Goal: Transaction & Acquisition: Purchase product/service

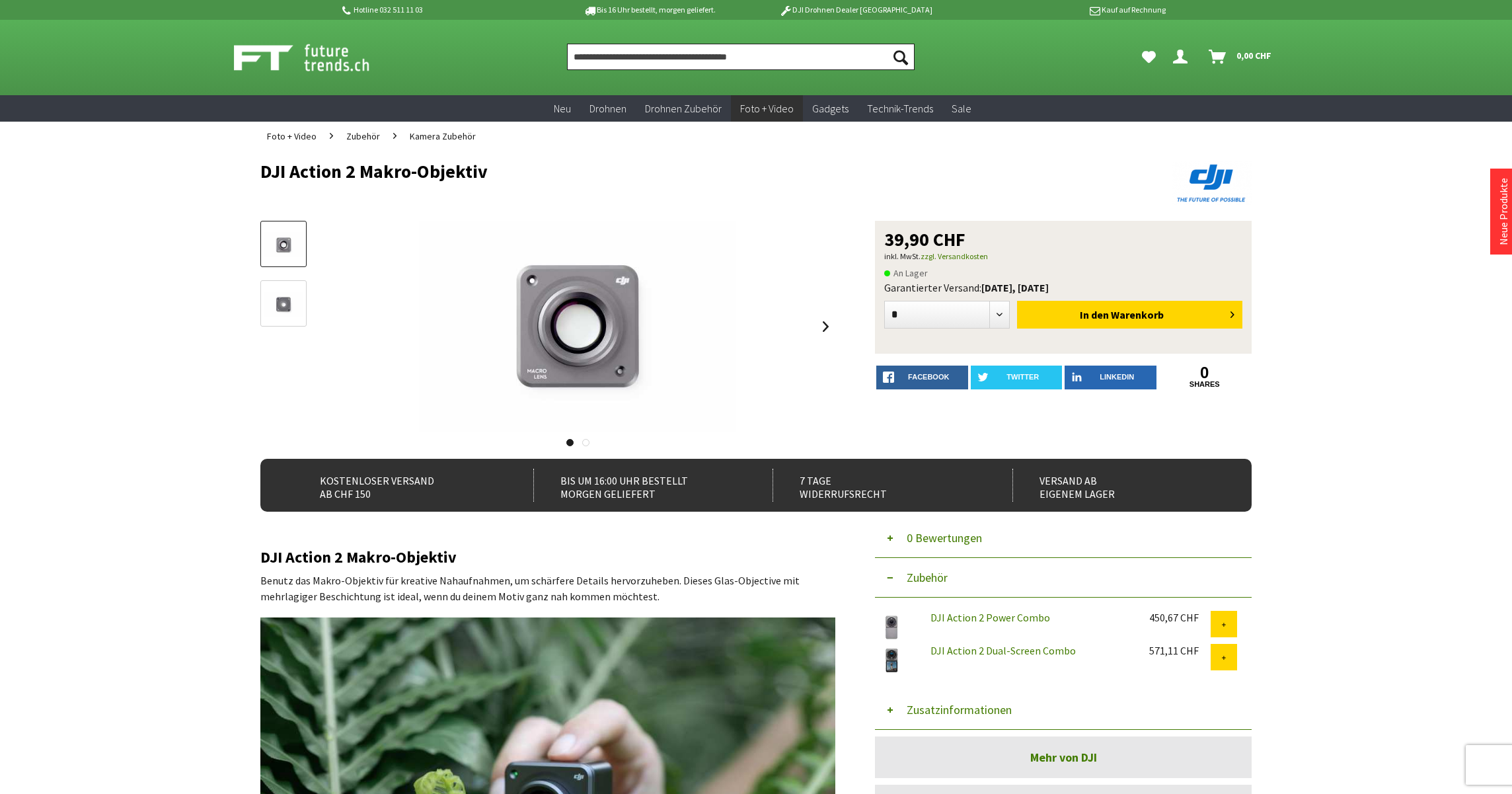
click at [622, 59] on input "Produkt, Marke, Kategorie, EAN, Artikelnummer…" at bounding box center [740, 57] width 348 height 27
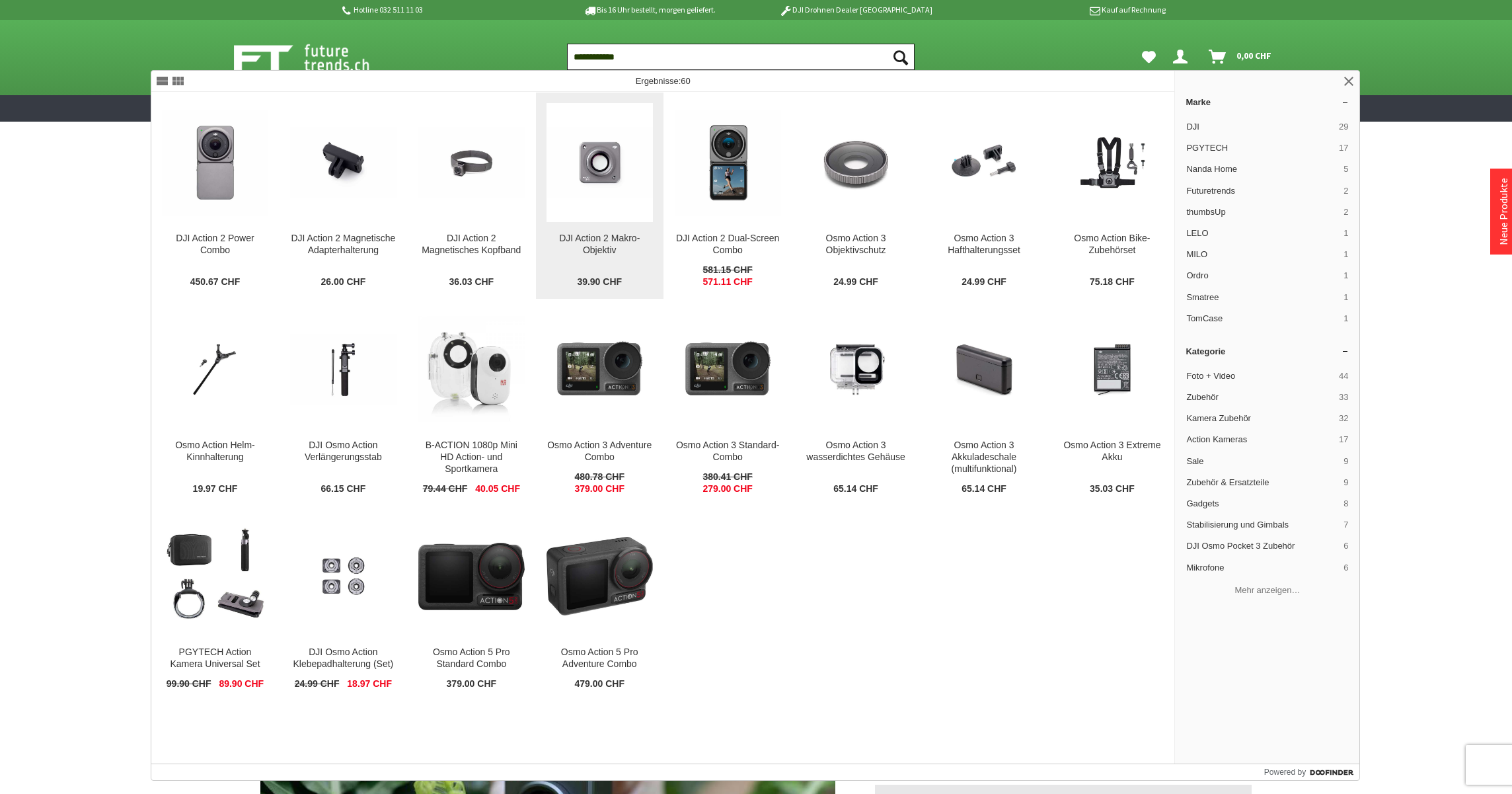
type input "**********"
click at [603, 179] on img at bounding box center [600, 162] width 106 height 70
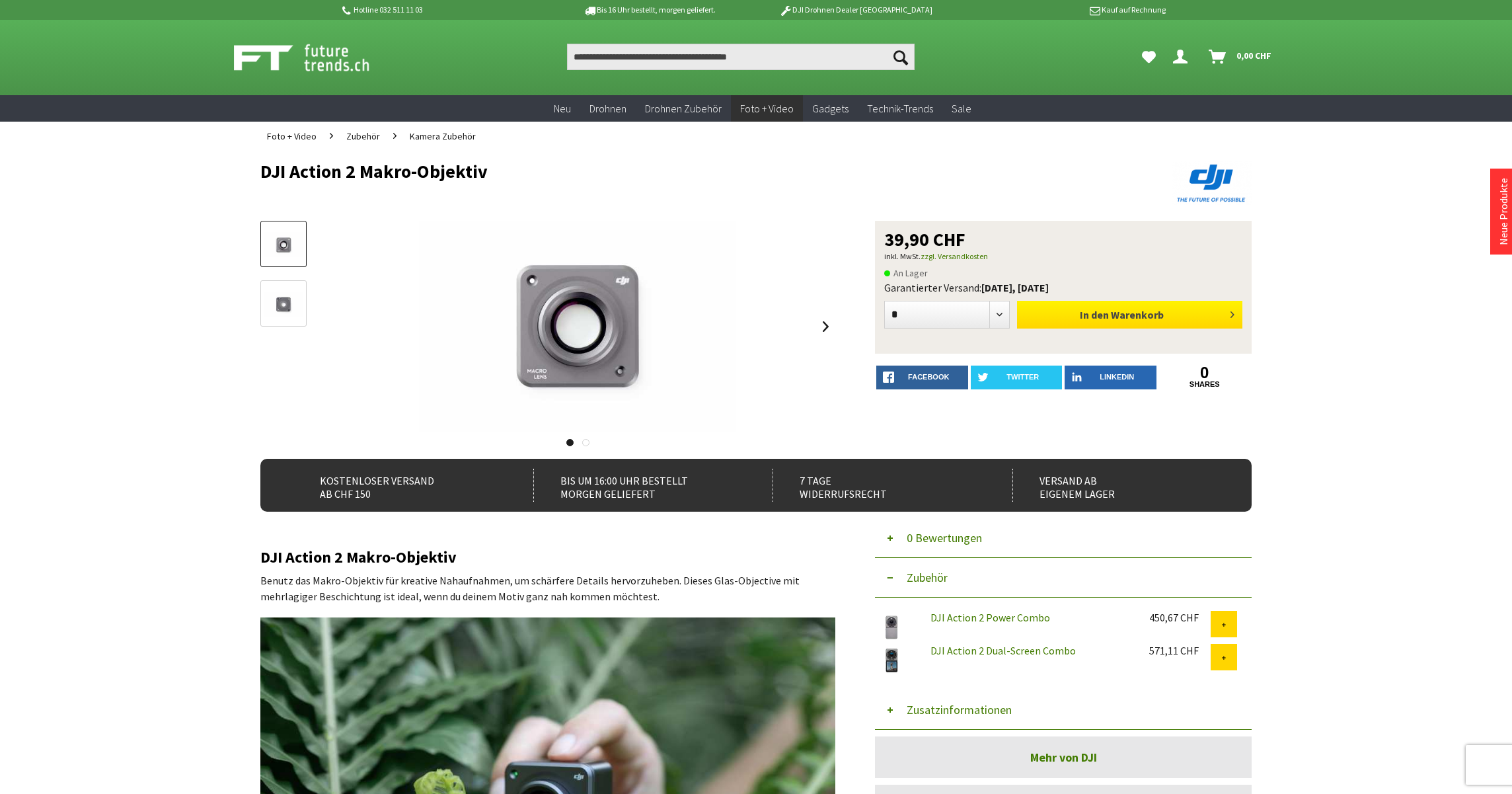
click at [1097, 322] on button "In den Warenkorb" at bounding box center [1130, 315] width 225 height 28
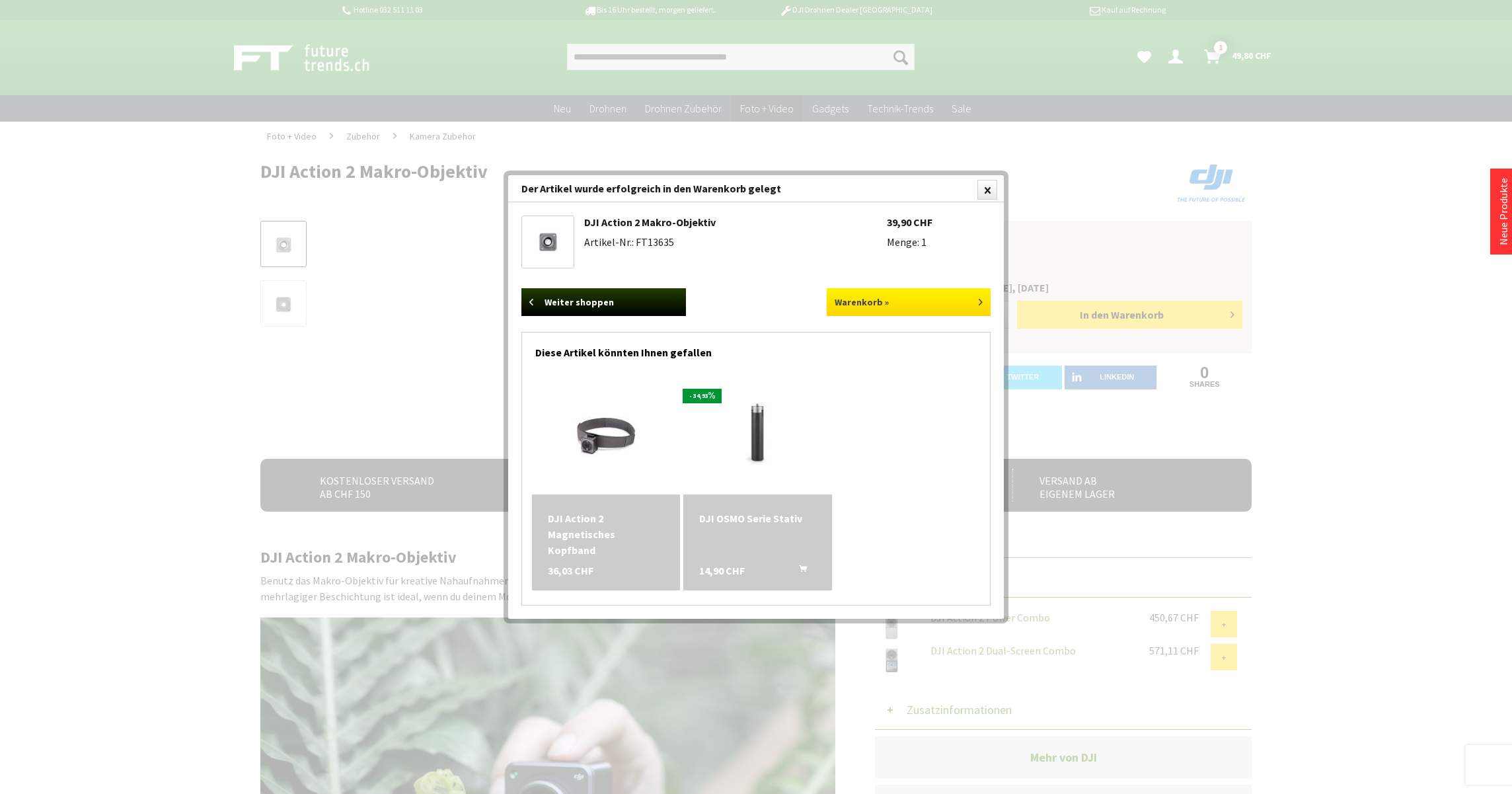
click at [883, 300] on link "Warenkorb »" at bounding box center [909, 303] width 165 height 28
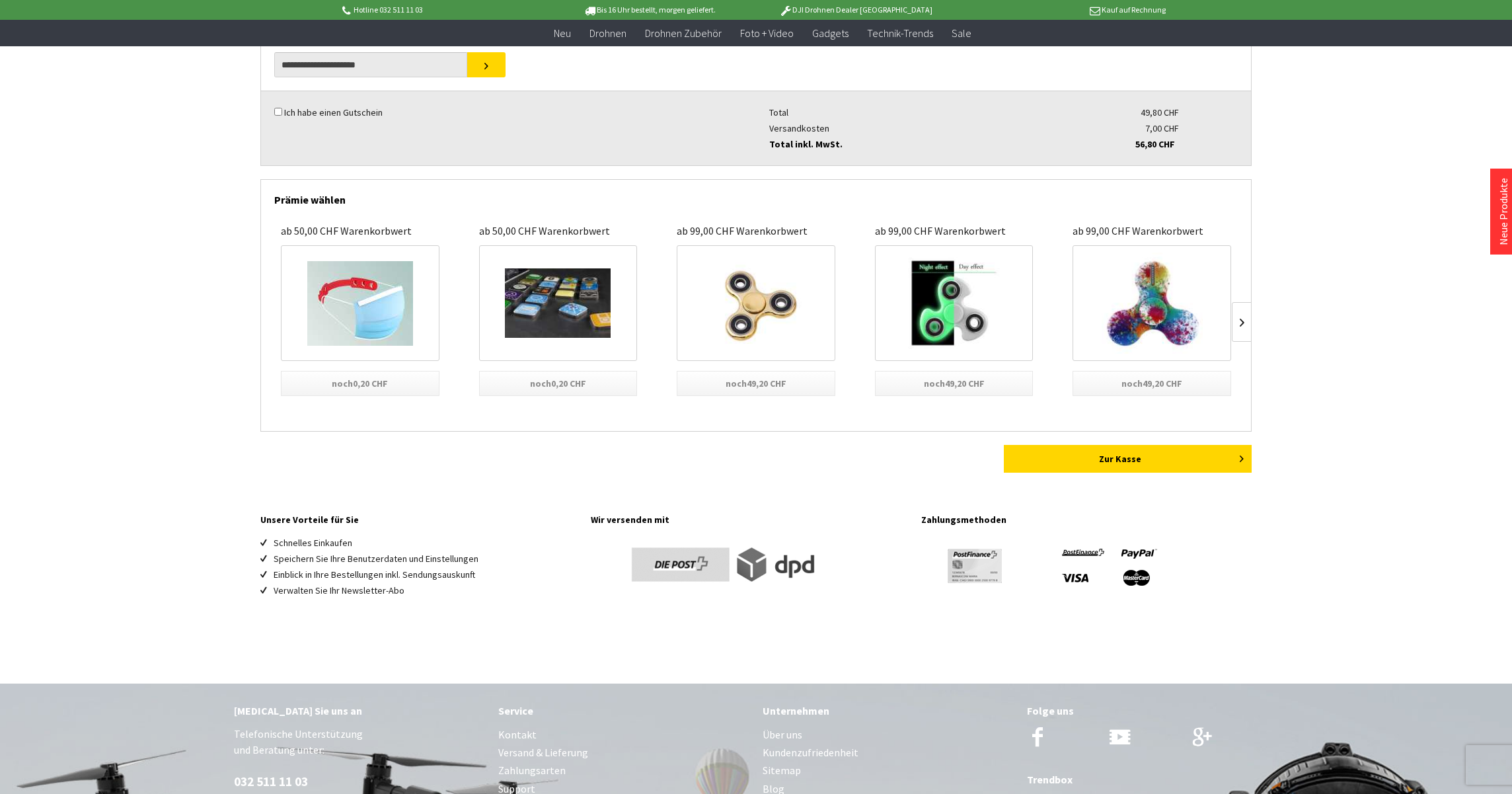
scroll to position [325, 0]
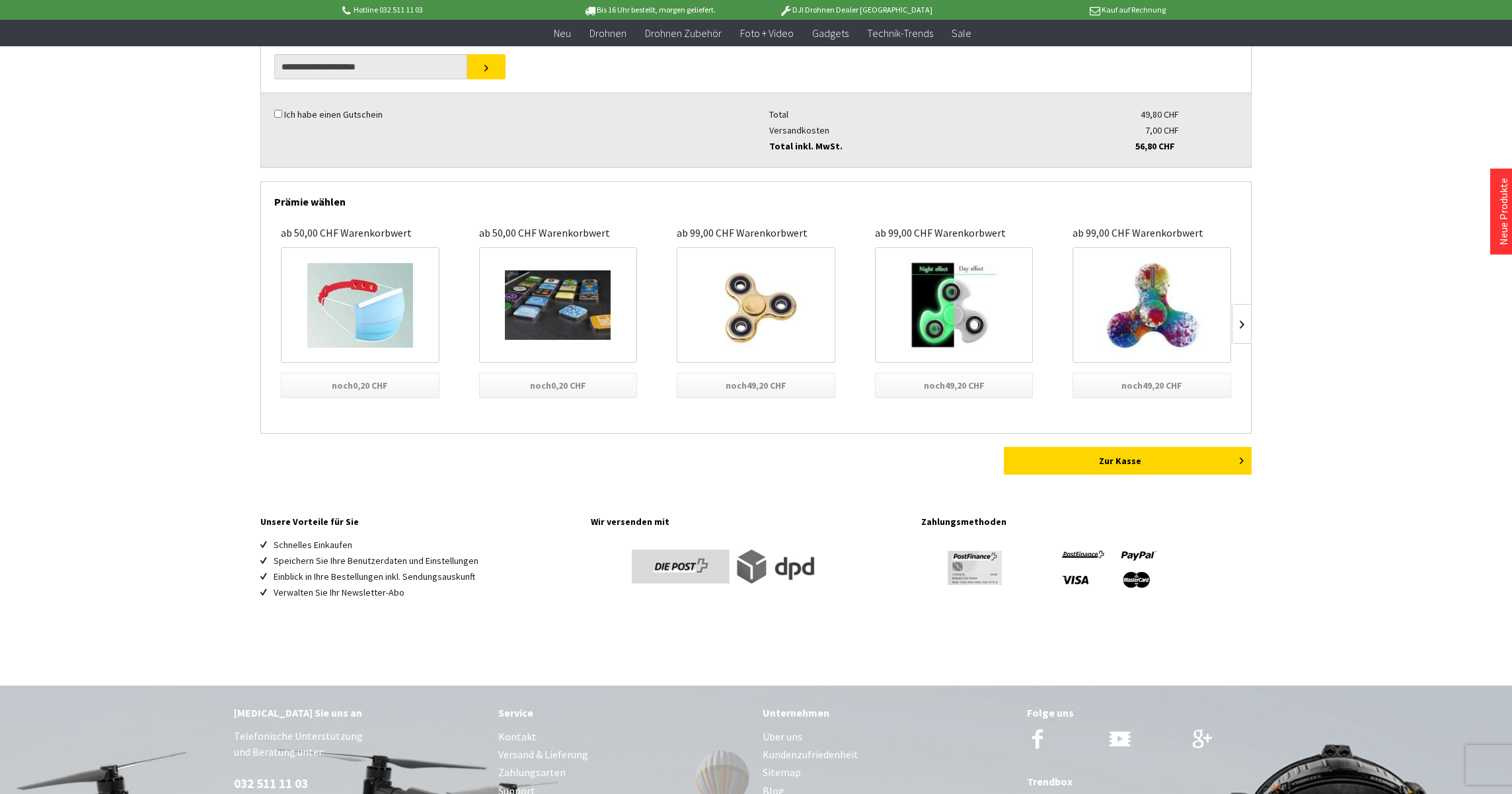
click at [555, 307] on img at bounding box center [557, 305] width 106 height 70
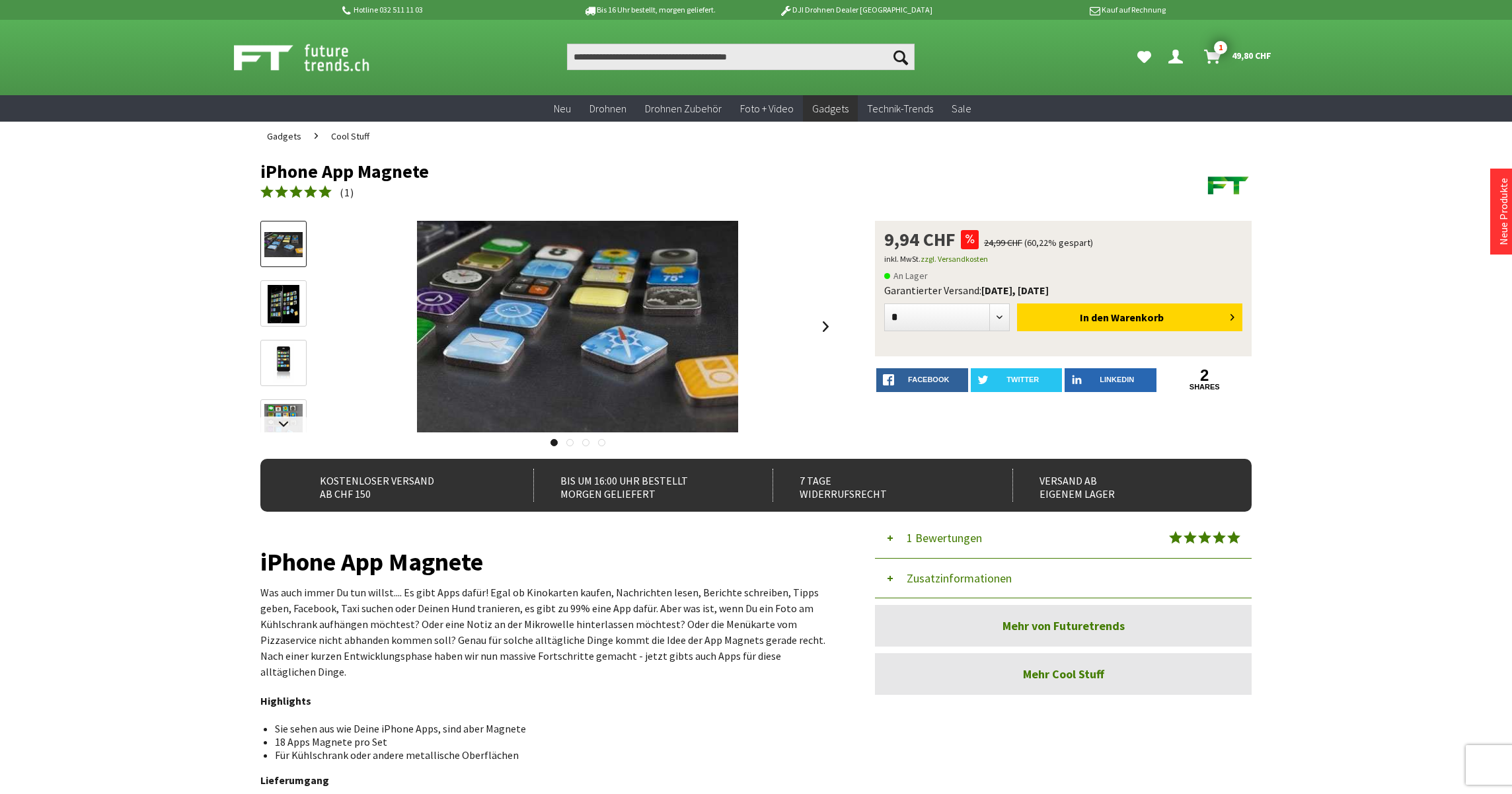
click at [302, 317] on link at bounding box center [283, 303] width 46 height 46
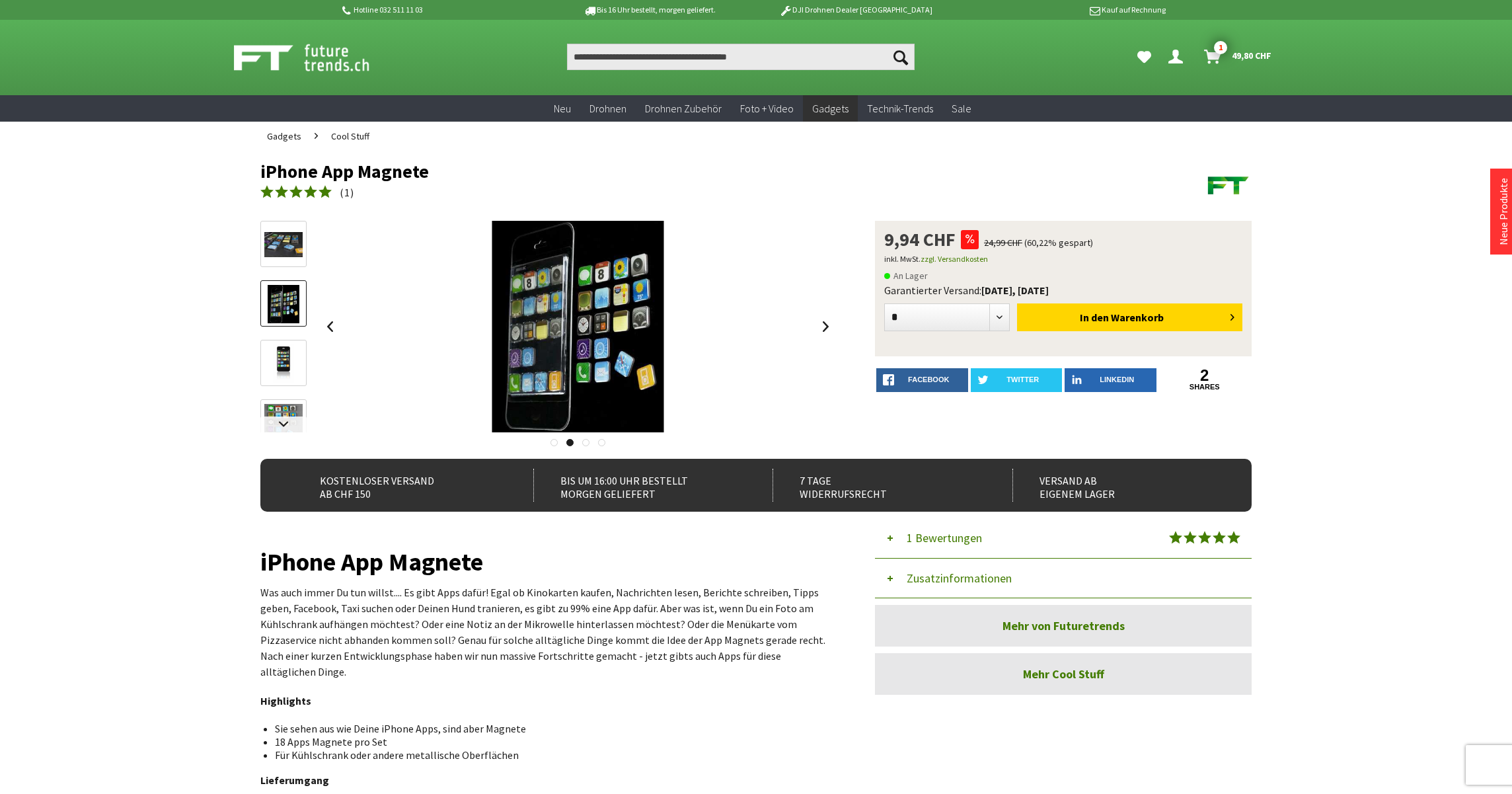
click at [287, 362] on img at bounding box center [283, 363] width 21 height 38
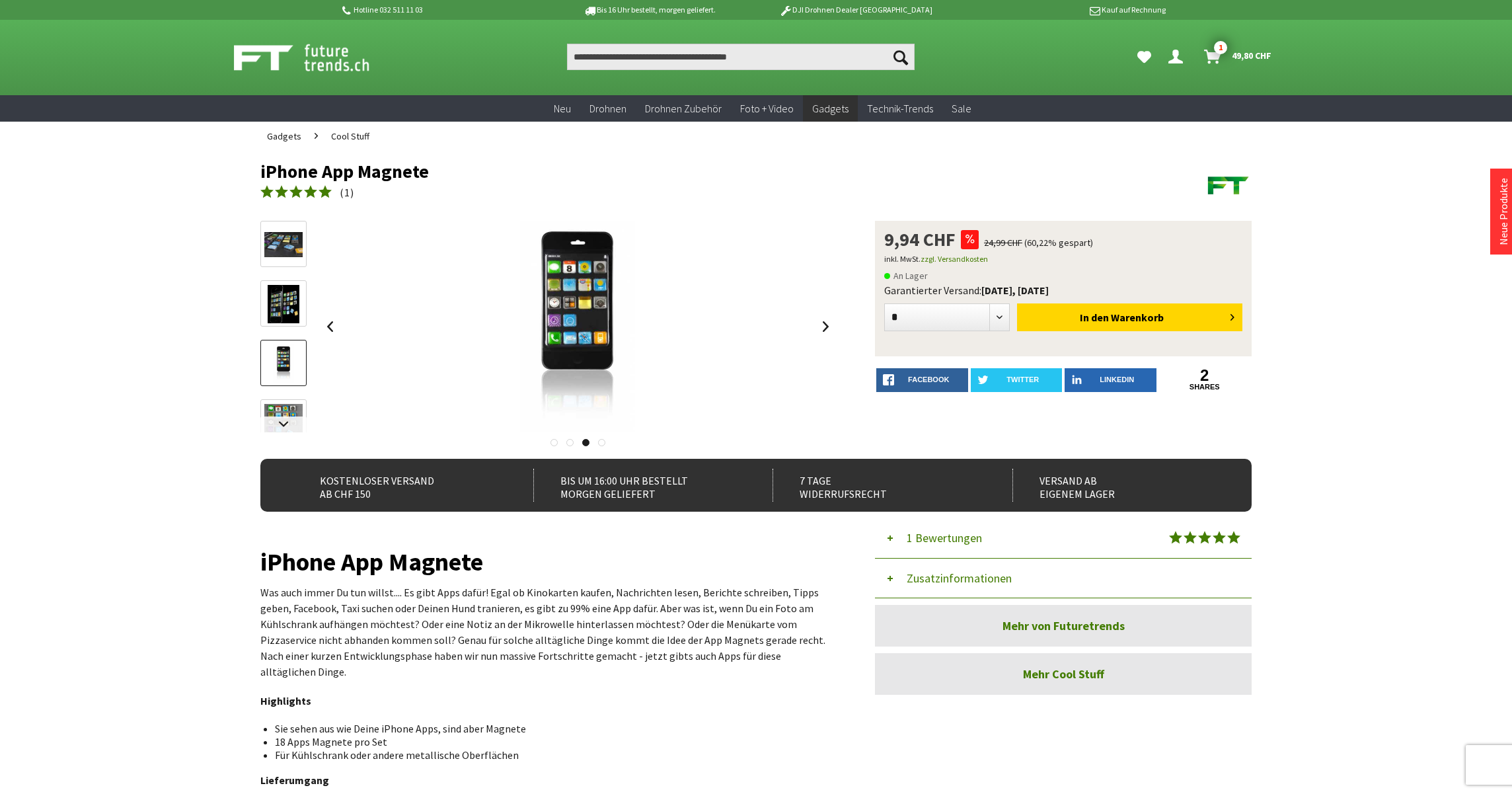
click at [287, 407] on img at bounding box center [283, 423] width 38 height 38
